Goal: Check status: Check status

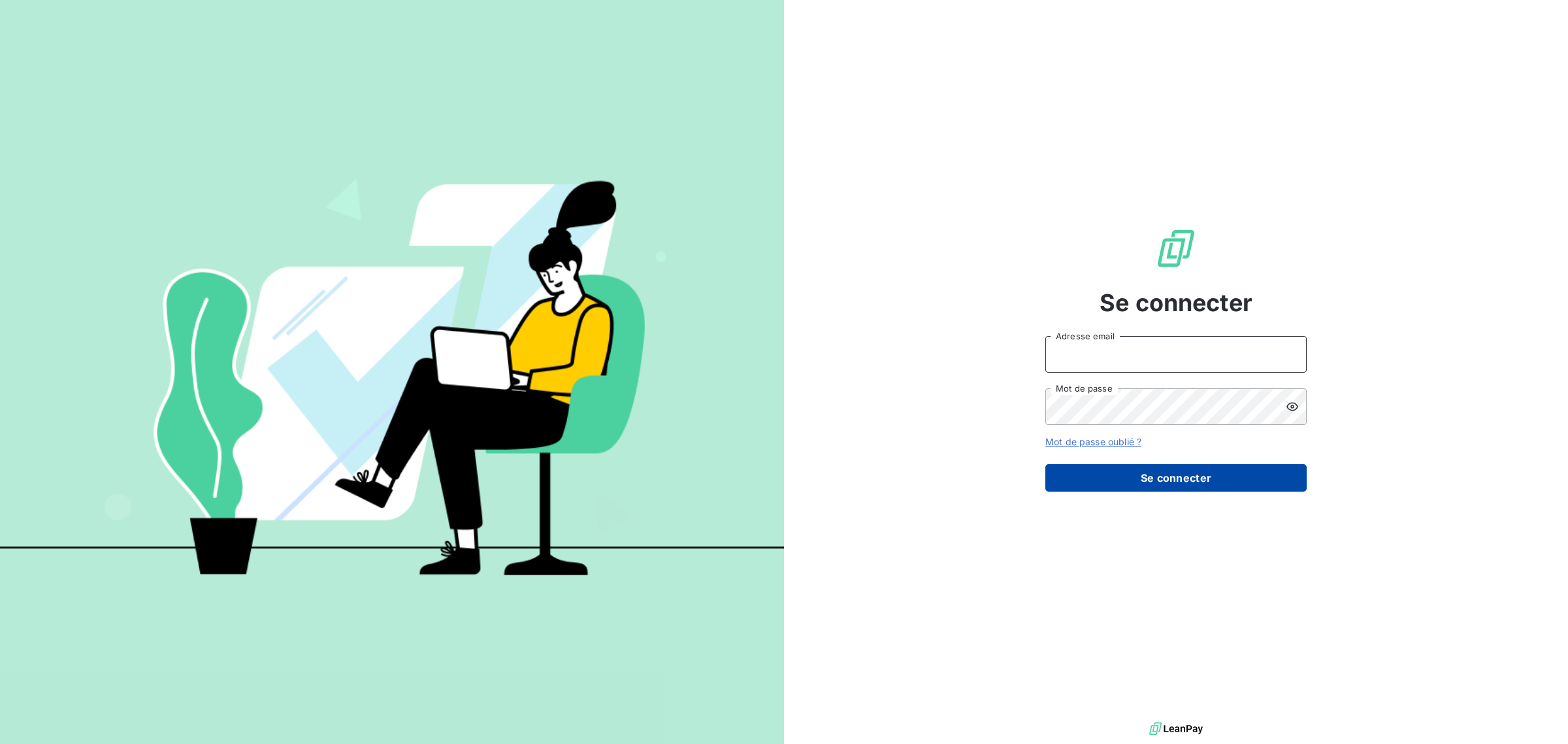
type input "[EMAIL_ADDRESS][DOMAIN_NAME]"
click at [1210, 483] on button "Se connecter" at bounding box center [1176, 477] width 261 height 27
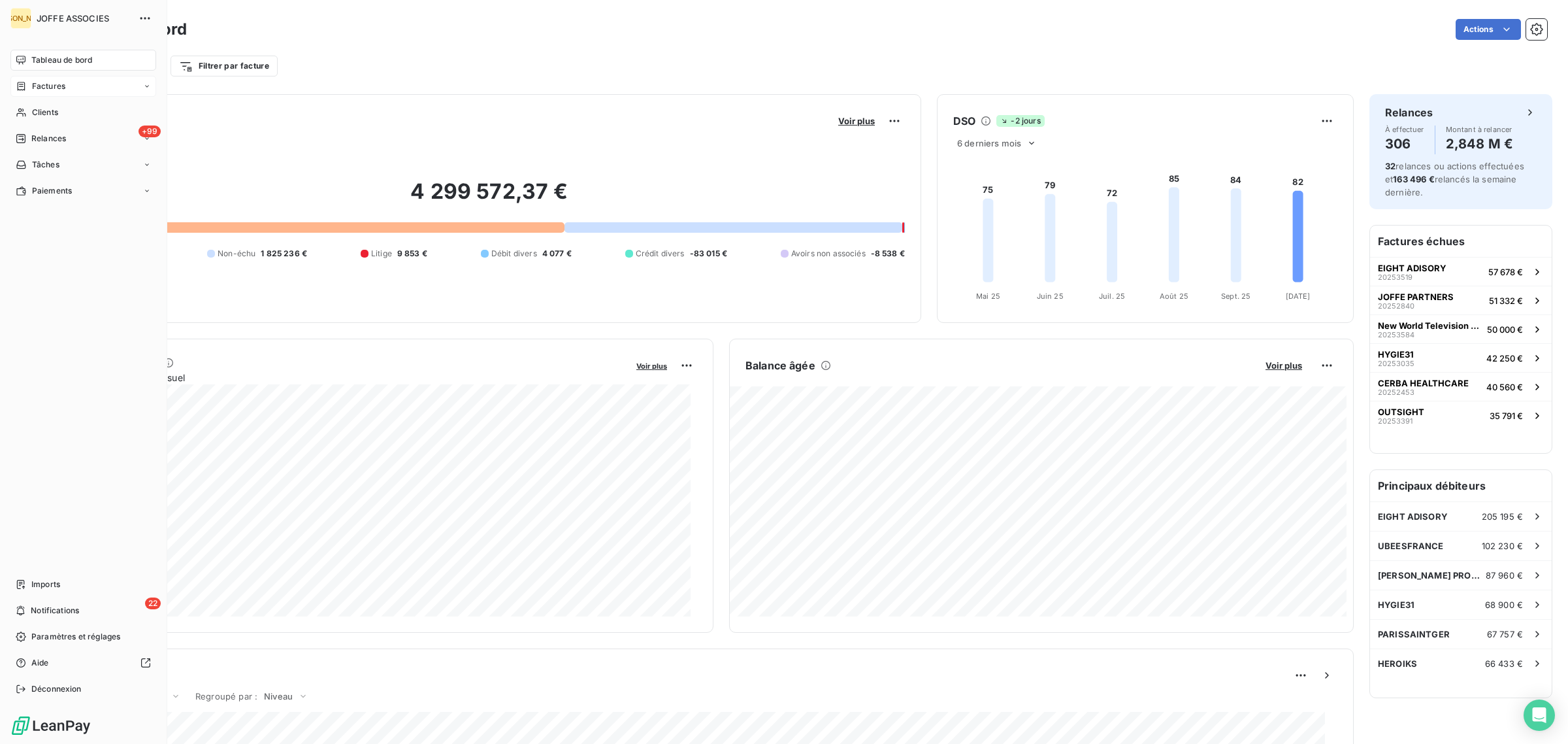
click at [64, 83] on span "Factures" at bounding box center [49, 86] width 34 height 12
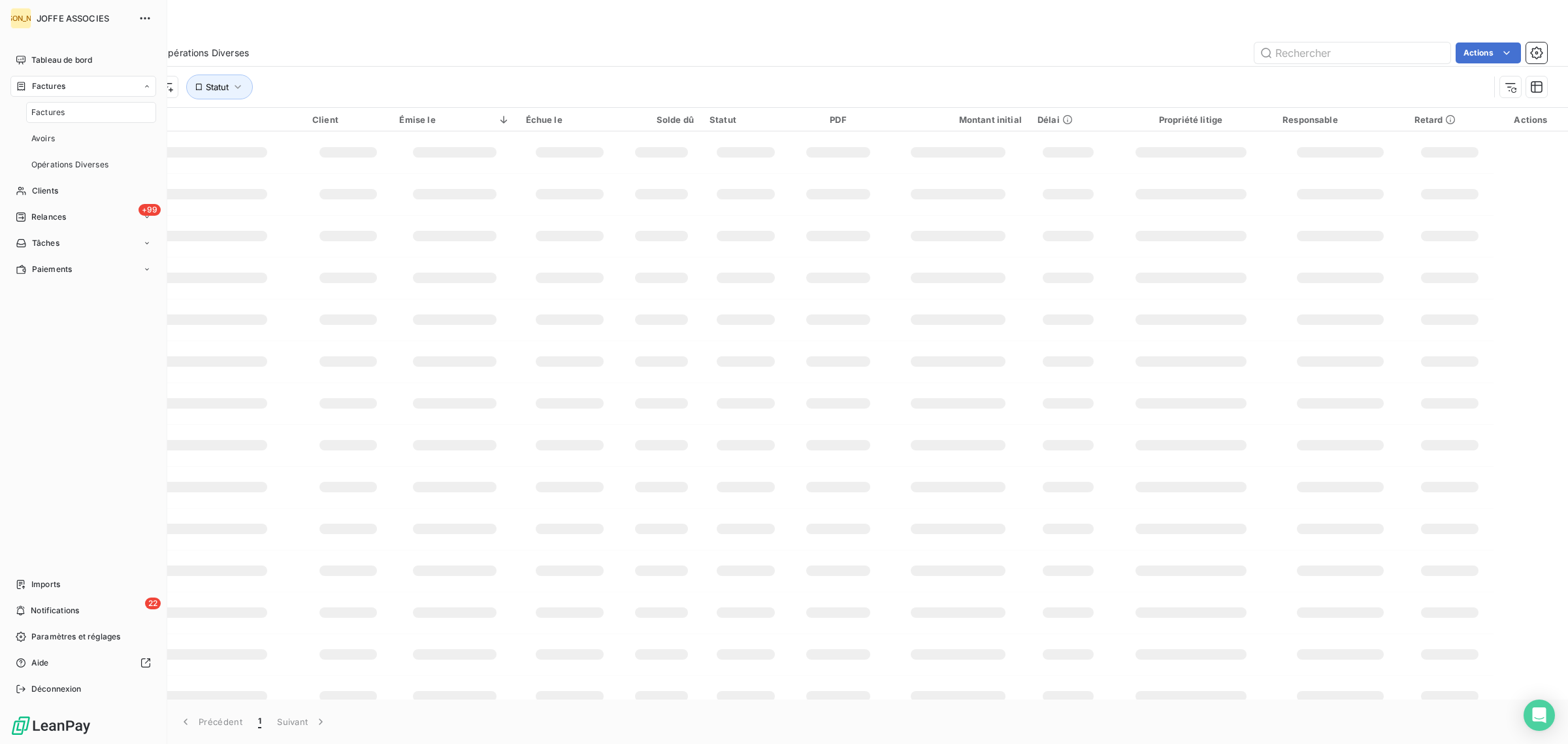
click at [64, 112] on div "Factures" at bounding box center [91, 112] width 130 height 21
